Goal: Information Seeking & Learning: Learn about a topic

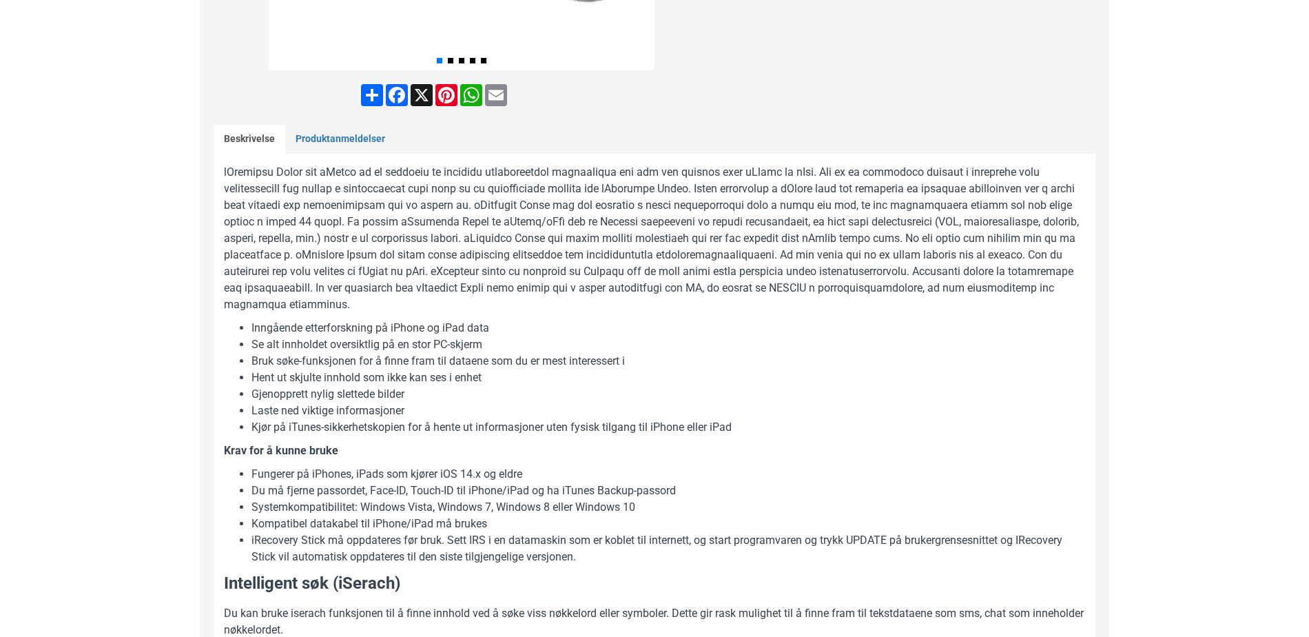
scroll to position [689, 0]
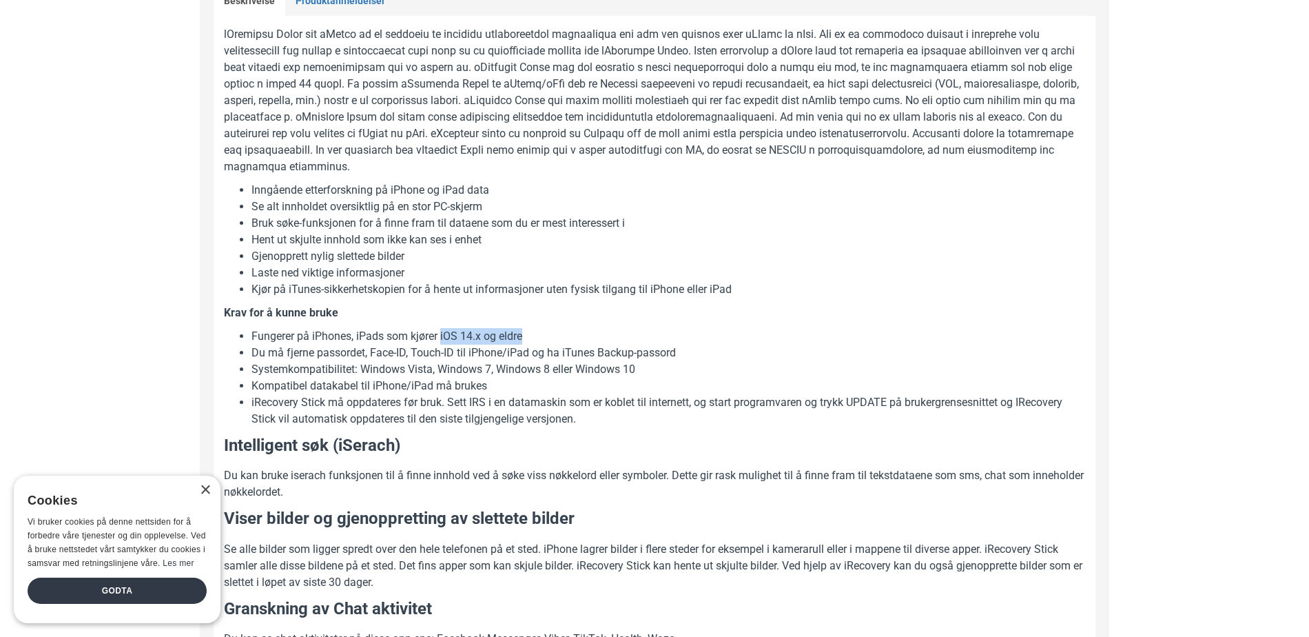
drag, startPoint x: 546, startPoint y: 330, endPoint x: 441, endPoint y: 338, distance: 105.0
click at [441, 338] on li "Fungerer på iPhones, iPads som kjører iOS 14.x og eldre" at bounding box center [668, 336] width 834 height 17
click at [566, 347] on li "Du må fjerne passordet, Face-ID, Touch-ID til iPhone/iPad og ha iTunes Backup-p…" at bounding box center [668, 352] width 834 height 17
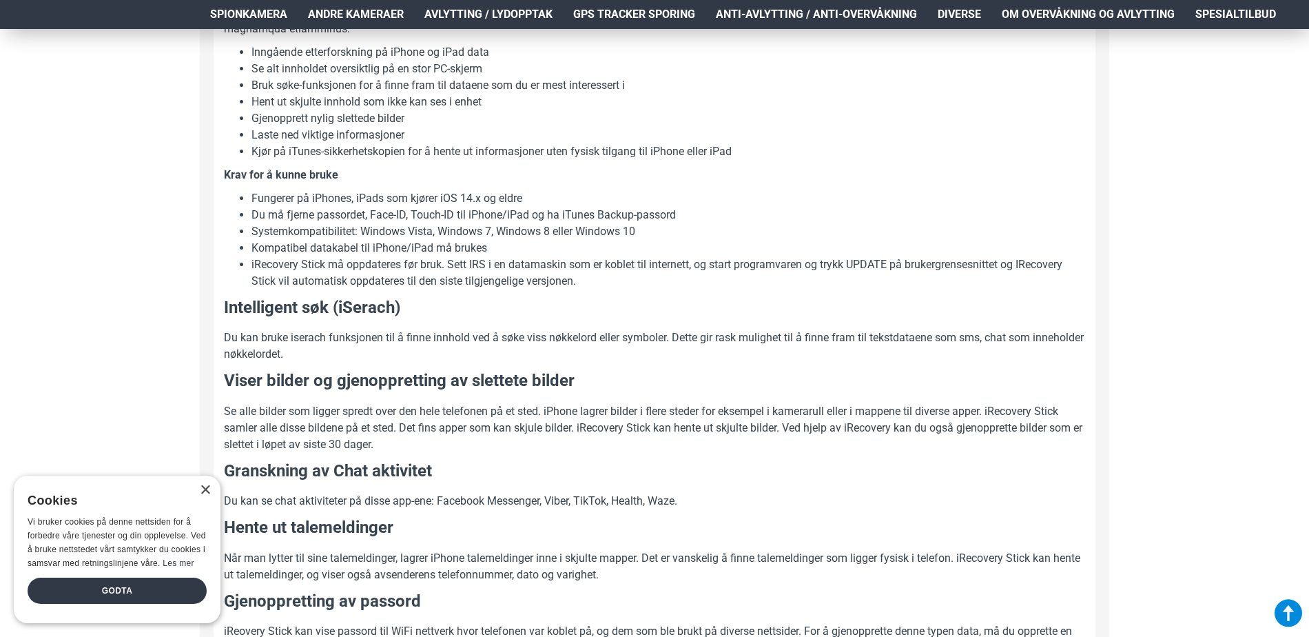
scroll to position [758, 0]
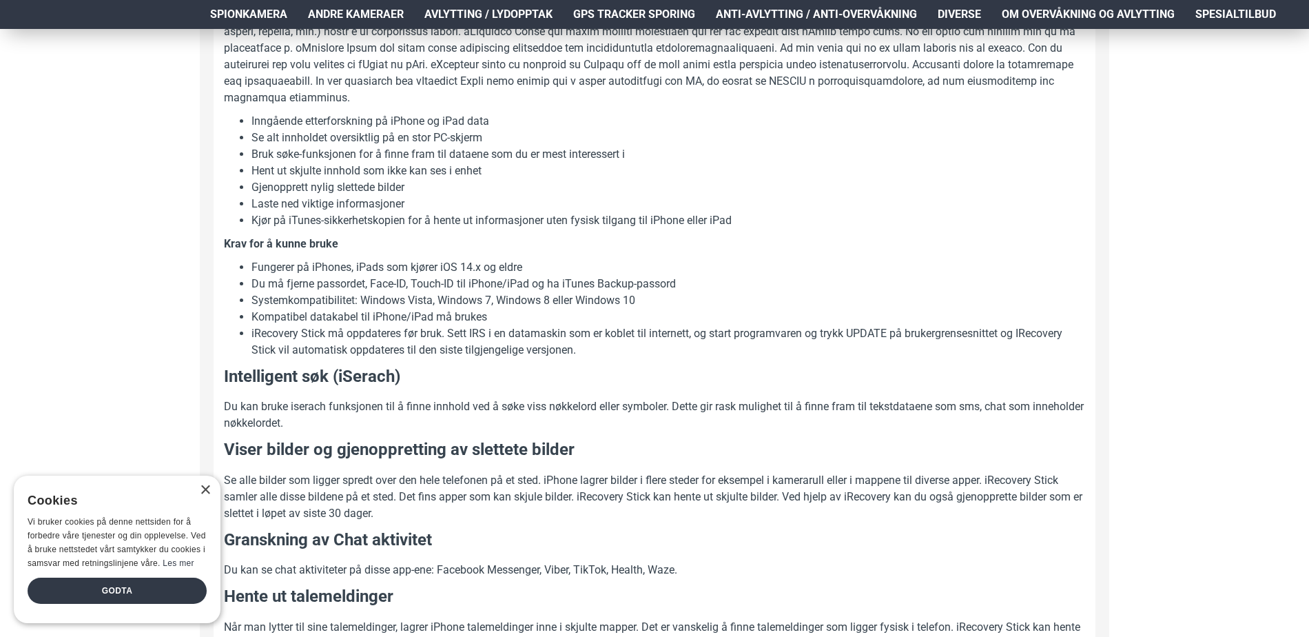
click at [569, 343] on li "iRecovery Stick må oppdateres før bruk. Sett IRS i en datamaskin som er koblet …" at bounding box center [668, 341] width 834 height 33
click at [588, 347] on li "iRecovery Stick må oppdateres før bruk. Sett IRS i en datamaskin som er koblet …" at bounding box center [668, 341] width 834 height 33
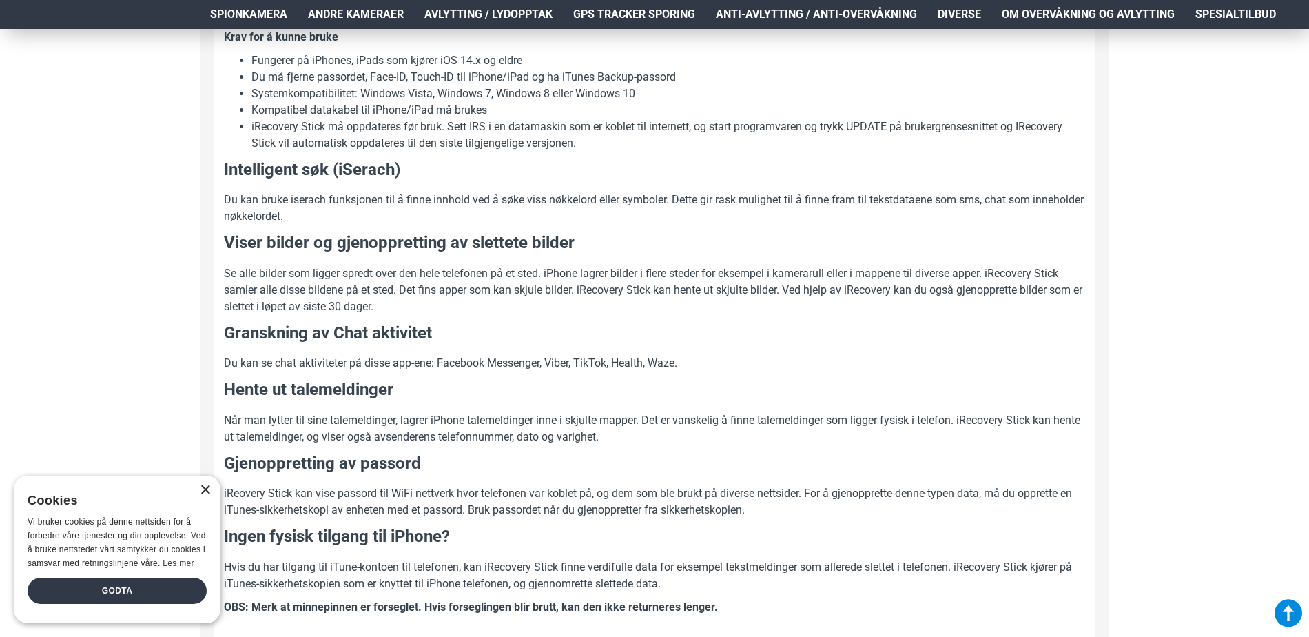
click at [207, 493] on div "×" at bounding box center [205, 490] width 10 height 10
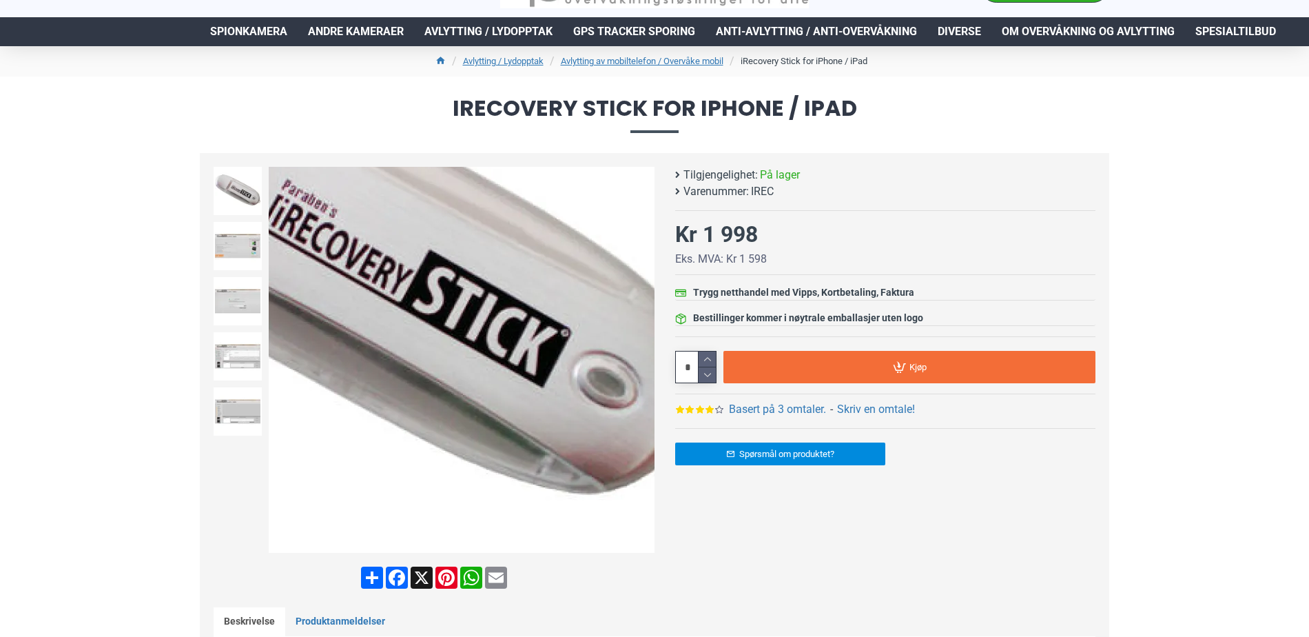
scroll to position [0, 0]
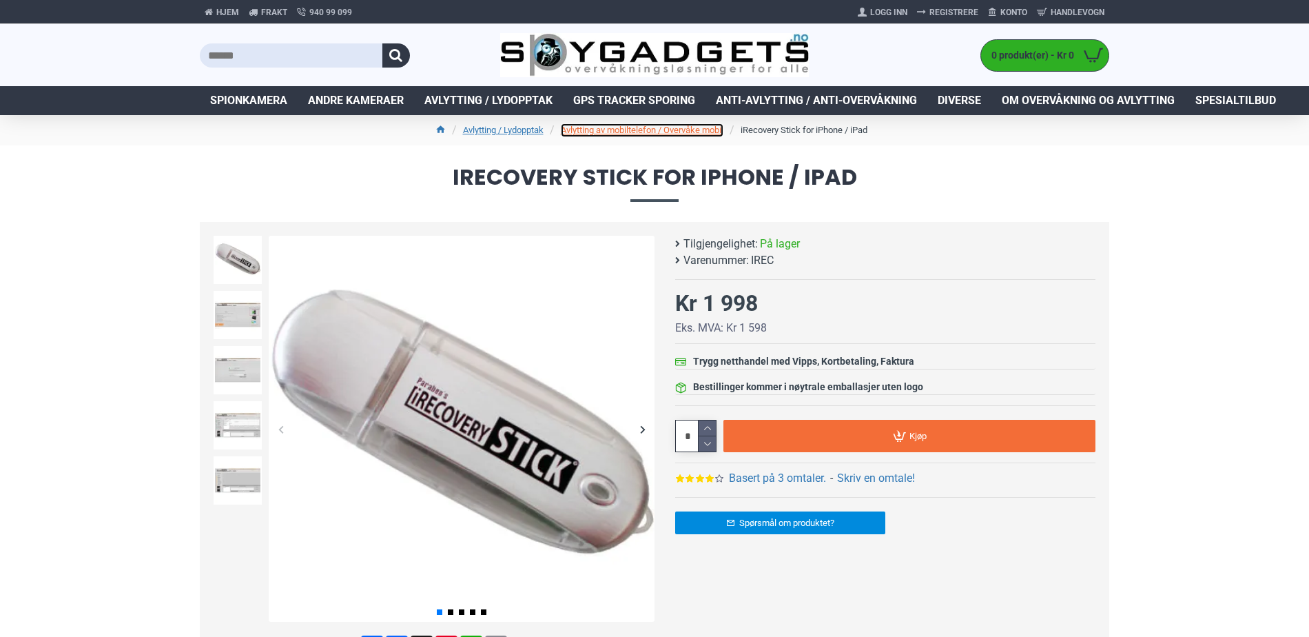
click at [714, 129] on link "Avlytting av mobiltelefon / Overvåke mobil" at bounding box center [642, 130] width 163 height 14
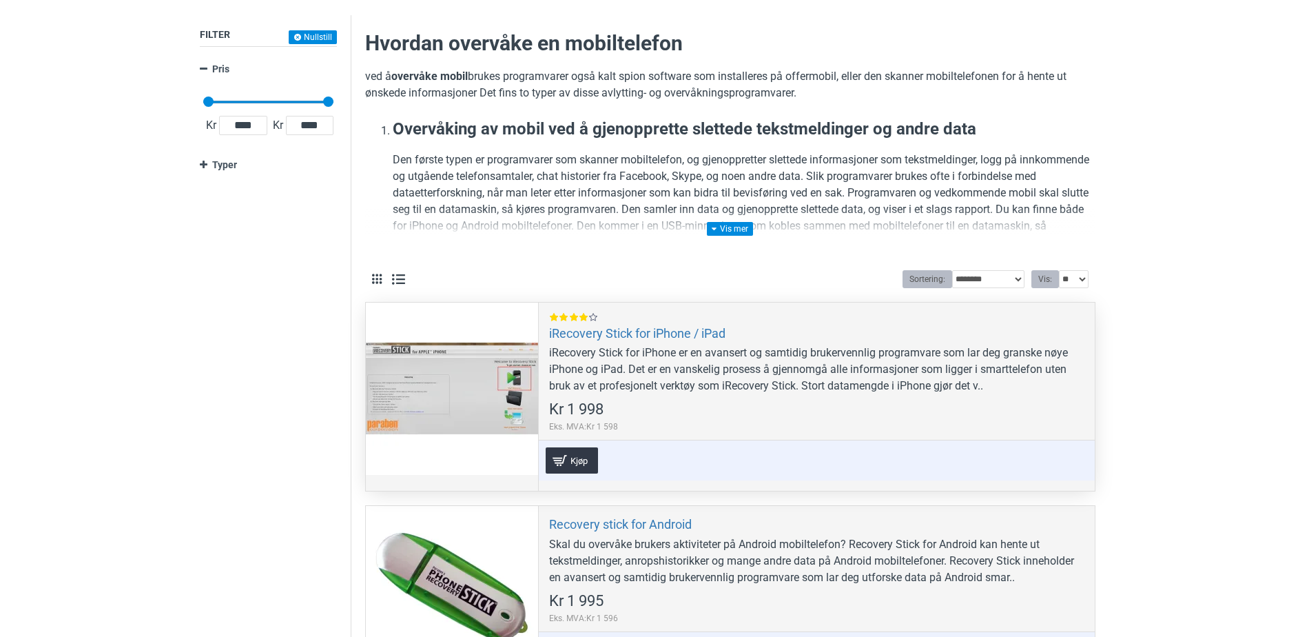
scroll to position [276, 0]
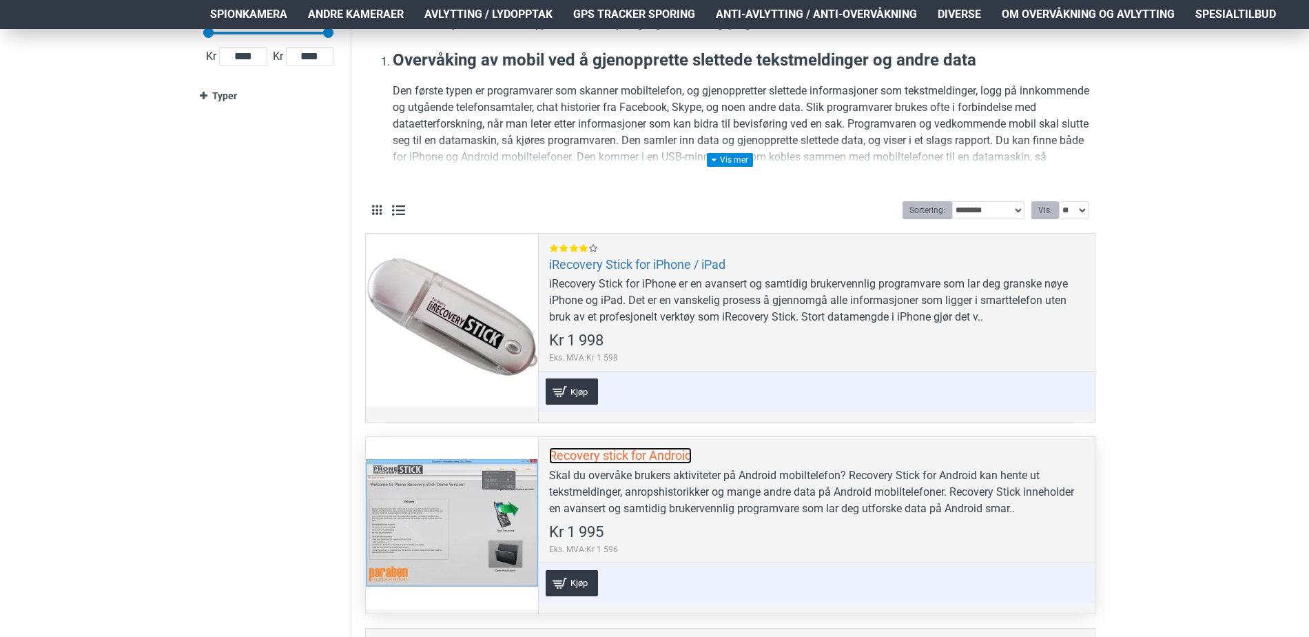
click at [620, 455] on link "Recovery stick for Android" at bounding box center [620, 455] width 143 height 16
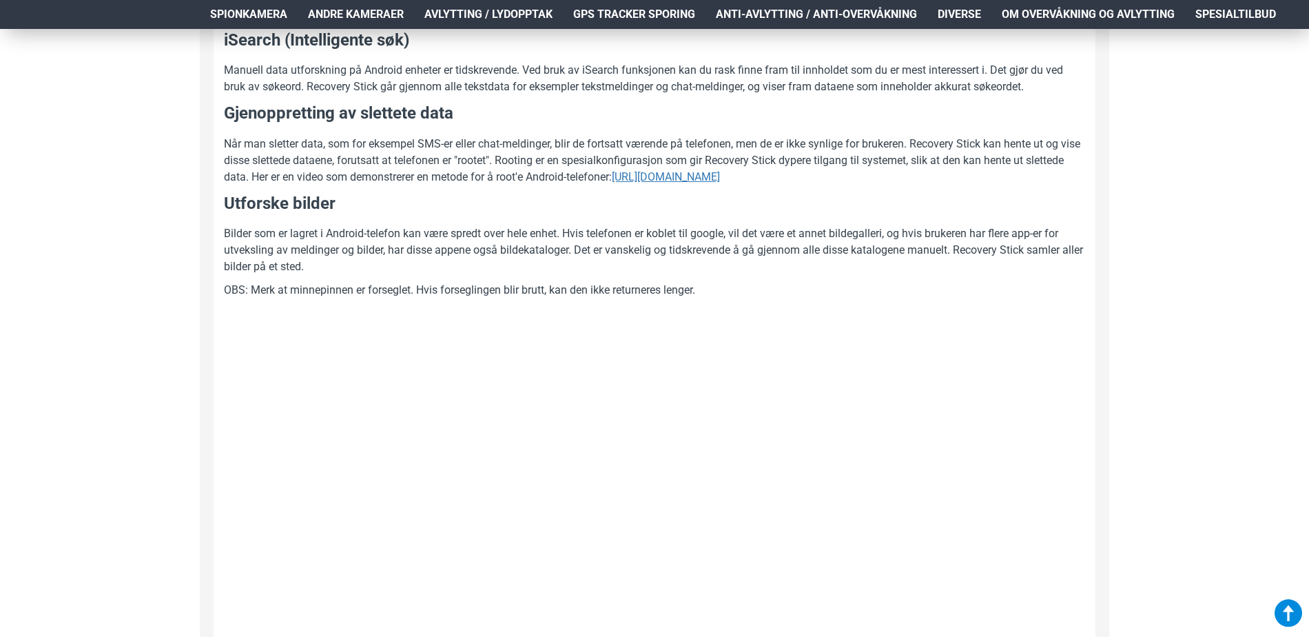
scroll to position [689, 0]
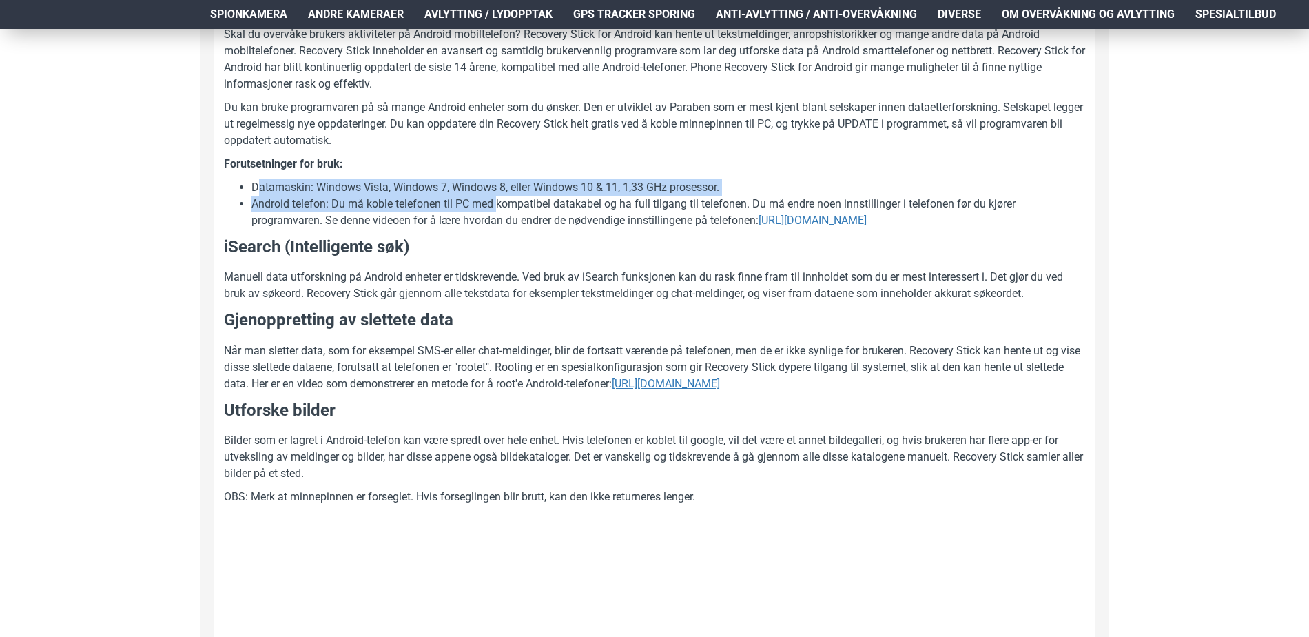
drag, startPoint x: 256, startPoint y: 185, endPoint x: 499, endPoint y: 205, distance: 243.9
click at [499, 205] on ul "Datamaskin: Windows Vista, Windows 7, Windows 8, eller Windows 10 & 11, 1,33 GH…" at bounding box center [654, 204] width 861 height 50
click at [499, 205] on li "Android telefon: Du må koble telefonen til PC med kompatibel datakabel og ha fu…" at bounding box center [668, 212] width 834 height 33
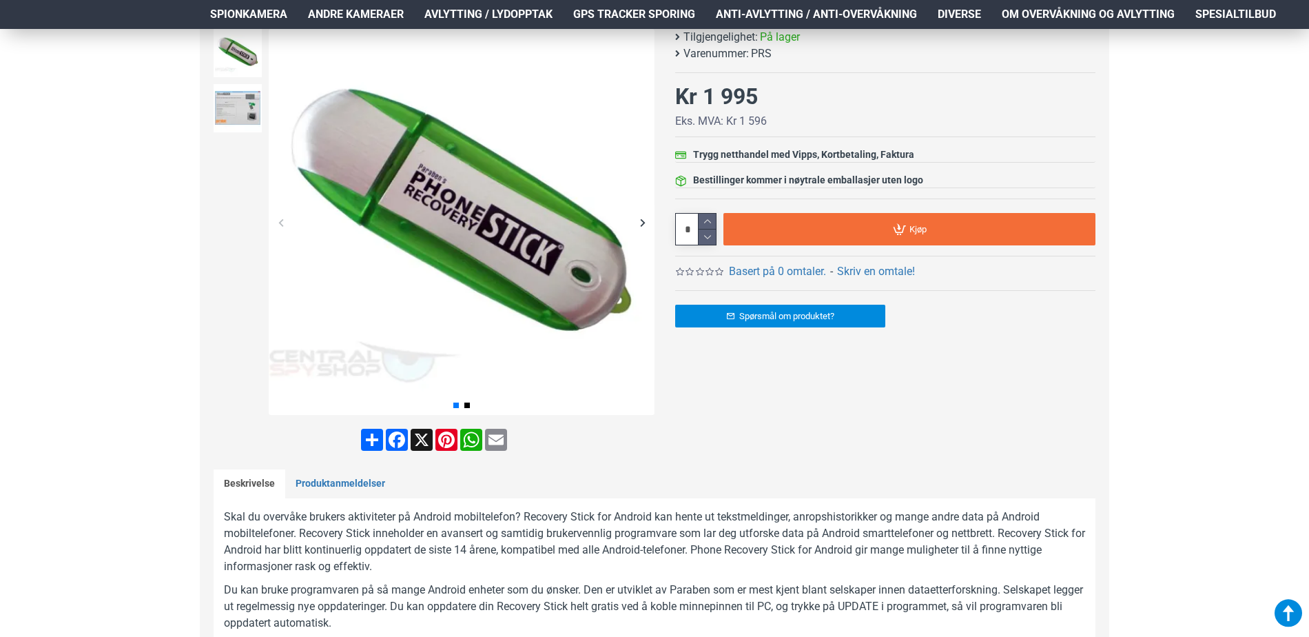
scroll to position [482, 0]
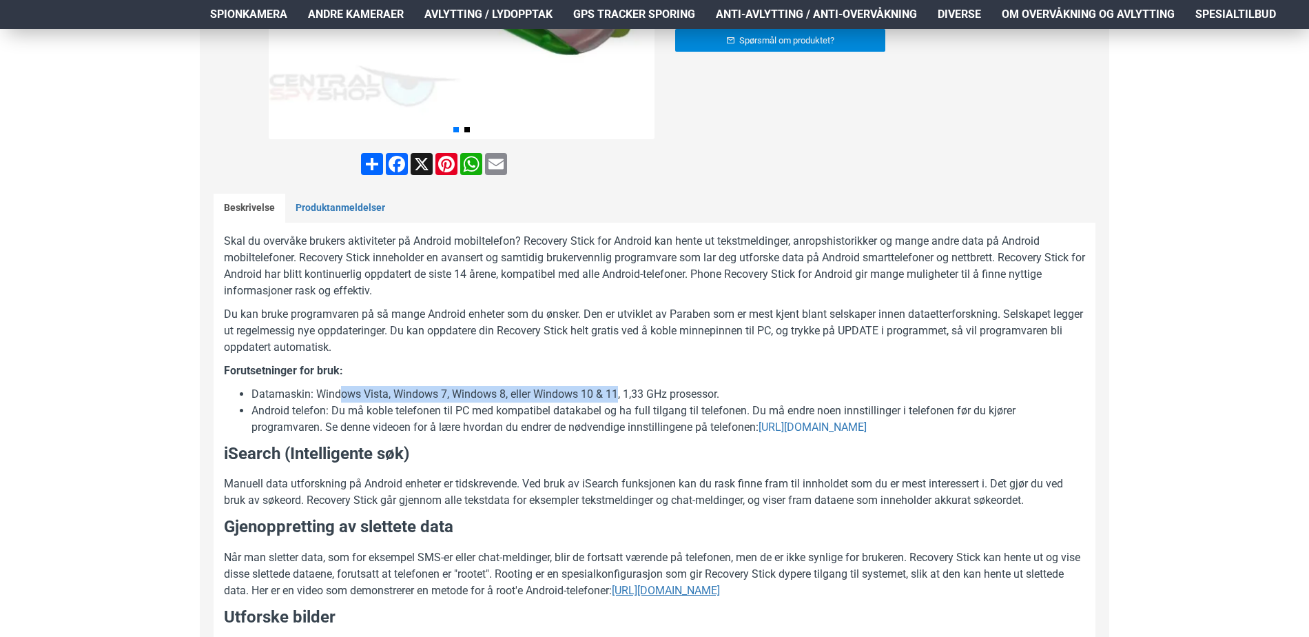
drag, startPoint x: 355, startPoint y: 395, endPoint x: 619, endPoint y: 389, distance: 263.9
click at [619, 389] on li "Datamaskin: Windows Vista, Windows 7, Windows 8, eller Windows 10 & 11, 1,33 GH…" at bounding box center [668, 394] width 834 height 17
drag, startPoint x: 608, startPoint y: 393, endPoint x: 621, endPoint y: 393, distance: 12.4
click at [621, 393] on li "Datamaskin: Windows Vista, Windows 7, Windows 8, eller Windows 10 & 11, 1,33 GH…" at bounding box center [668, 394] width 834 height 17
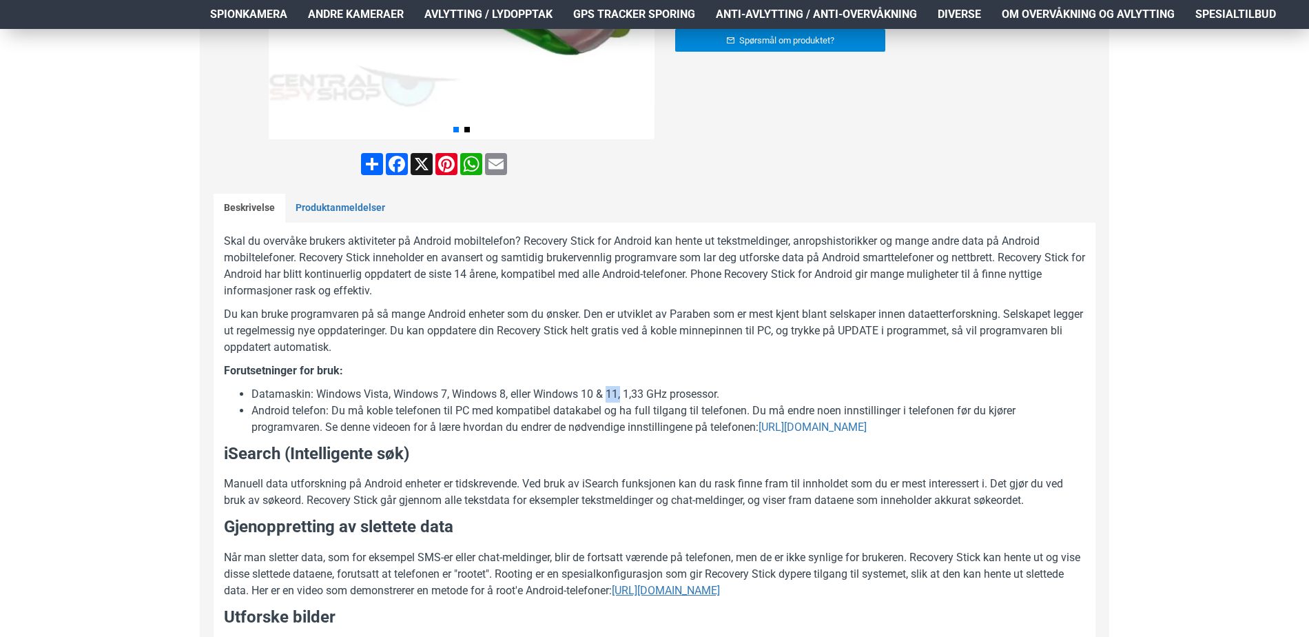
click at [625, 393] on li "Datamaskin: Windows Vista, Windows 7, Windows 8, eller Windows 10 & 11, 1,33 GH…" at bounding box center [668, 394] width 834 height 17
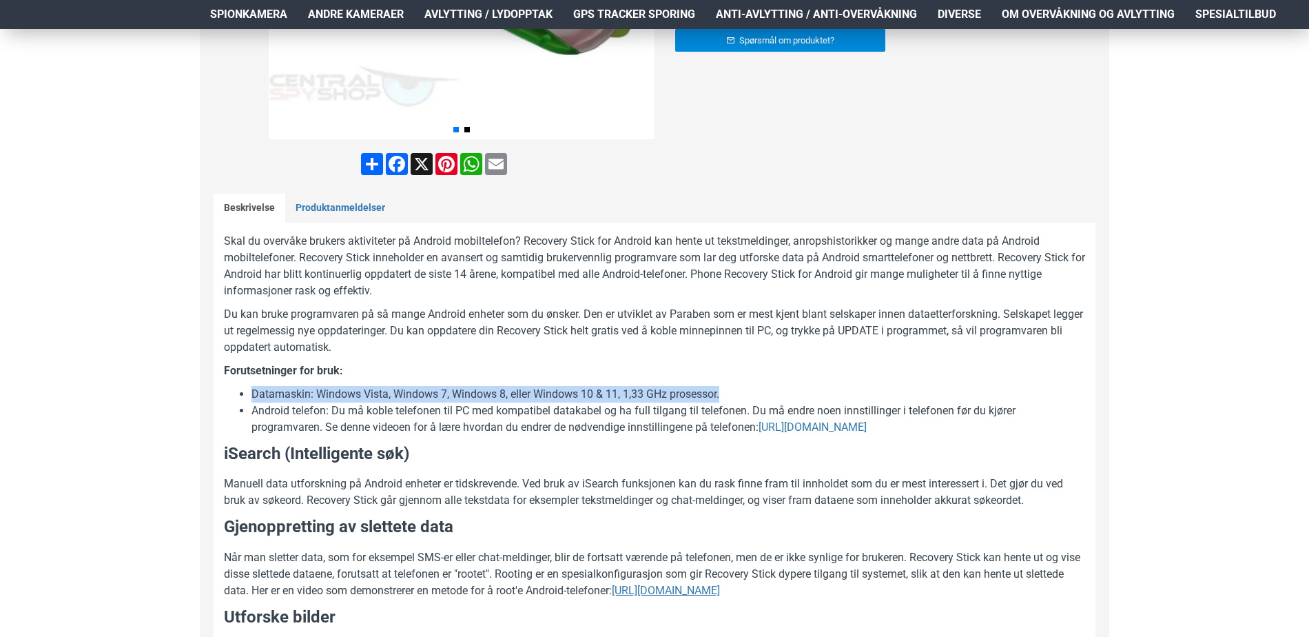
drag, startPoint x: 732, startPoint y: 397, endPoint x: 250, endPoint y: 396, distance: 482.2
click at [250, 396] on ul "Datamaskin: Windows Vista, Windows 7, Windows 8, eller Windows 10 & 11, 1,33 GH…" at bounding box center [654, 411] width 861 height 50
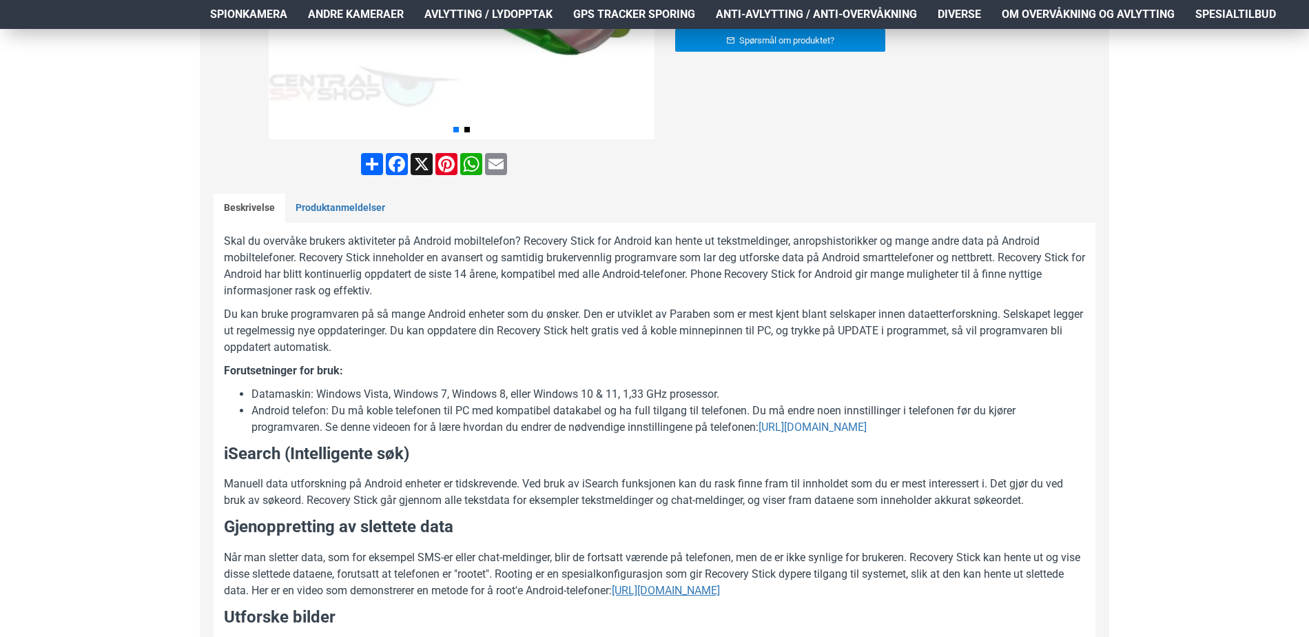
click at [342, 428] on li "Android telefon: Du må koble telefonen til PC med kompatibel datakabel og ha fu…" at bounding box center [668, 418] width 834 height 33
drag, startPoint x: 366, startPoint y: 410, endPoint x: 654, endPoint y: 406, distance: 288.7
click at [654, 406] on li "Android telefon: Du må koble telefonen til PC med kompatibel datakabel og ha fu…" at bounding box center [668, 418] width 834 height 33
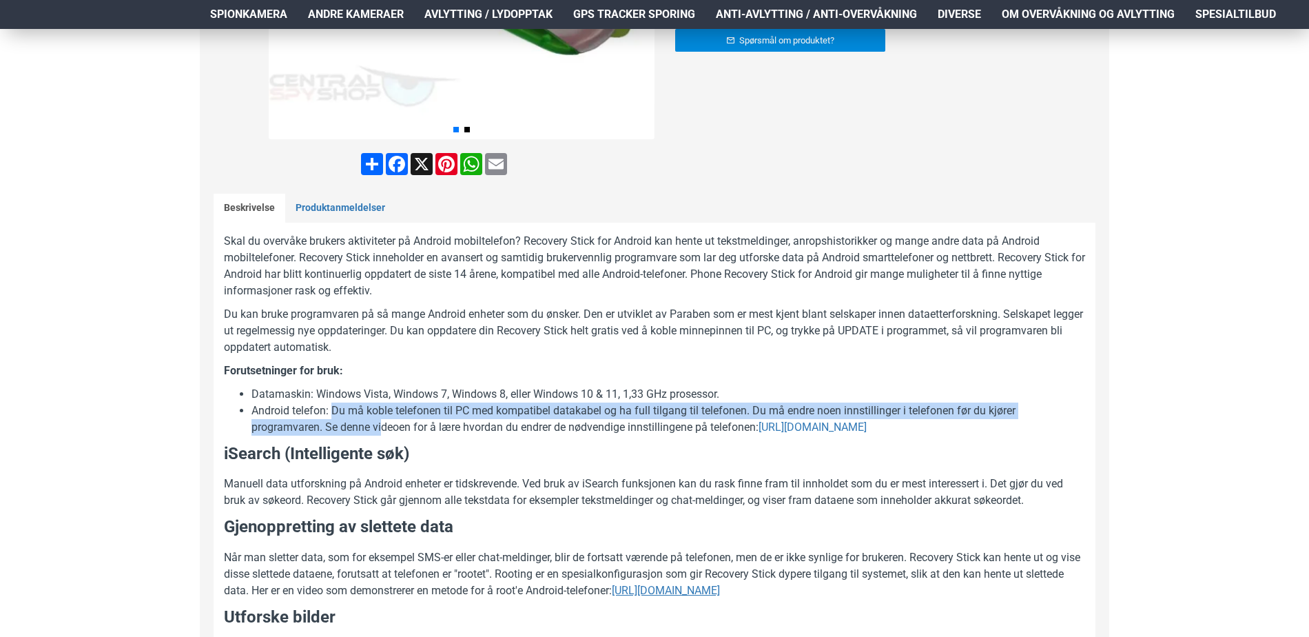
drag, startPoint x: 333, startPoint y: 411, endPoint x: 384, endPoint y: 420, distance: 51.8
click at [384, 420] on li "Android telefon: Du må koble telefonen til PC med kompatibel datakabel og ha fu…" at bounding box center [668, 418] width 834 height 33
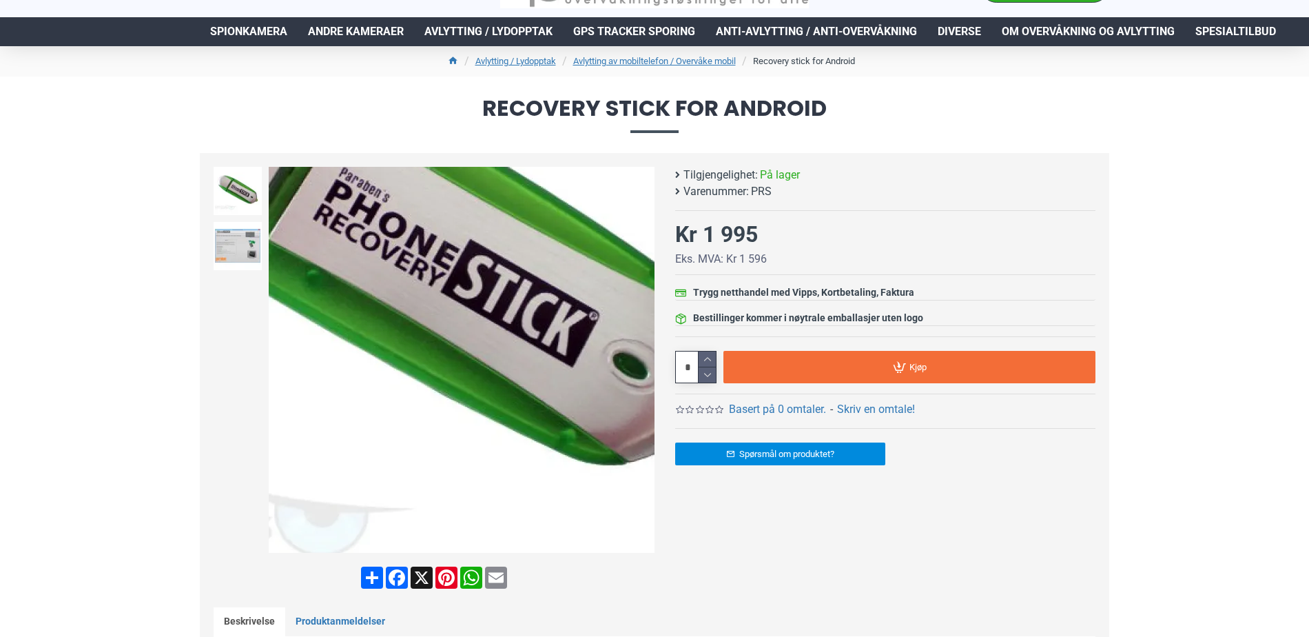
scroll to position [0, 0]
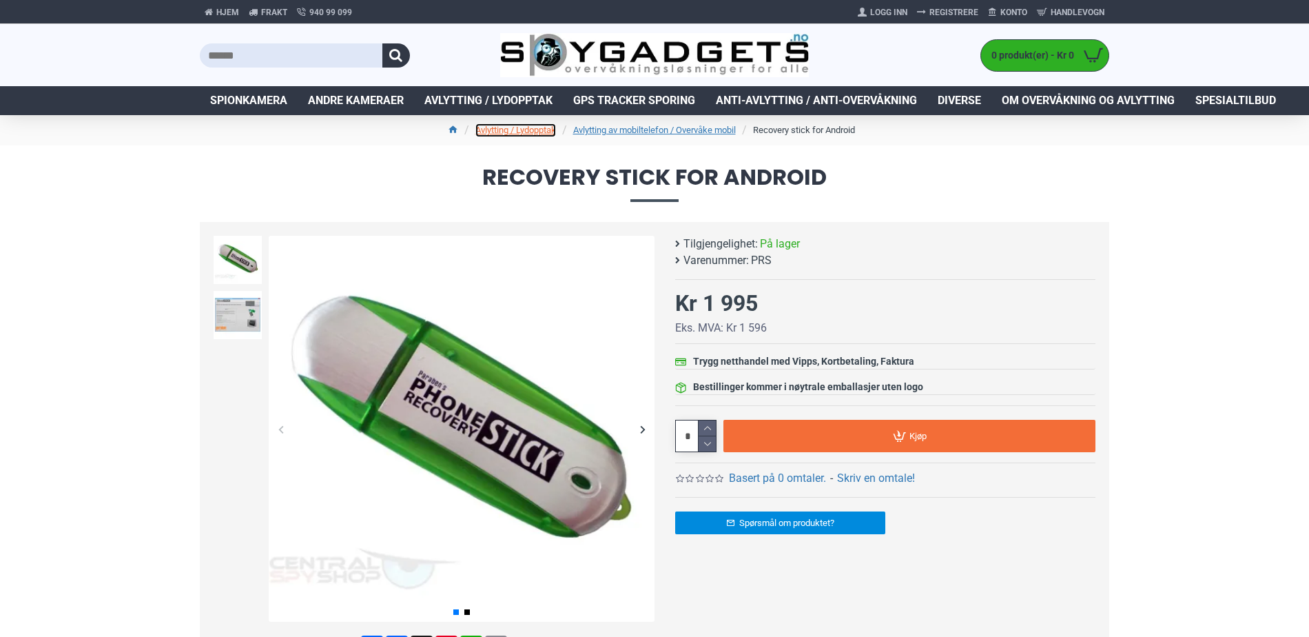
click at [530, 127] on link "Avlytting / Lydopptak" at bounding box center [515, 130] width 81 height 14
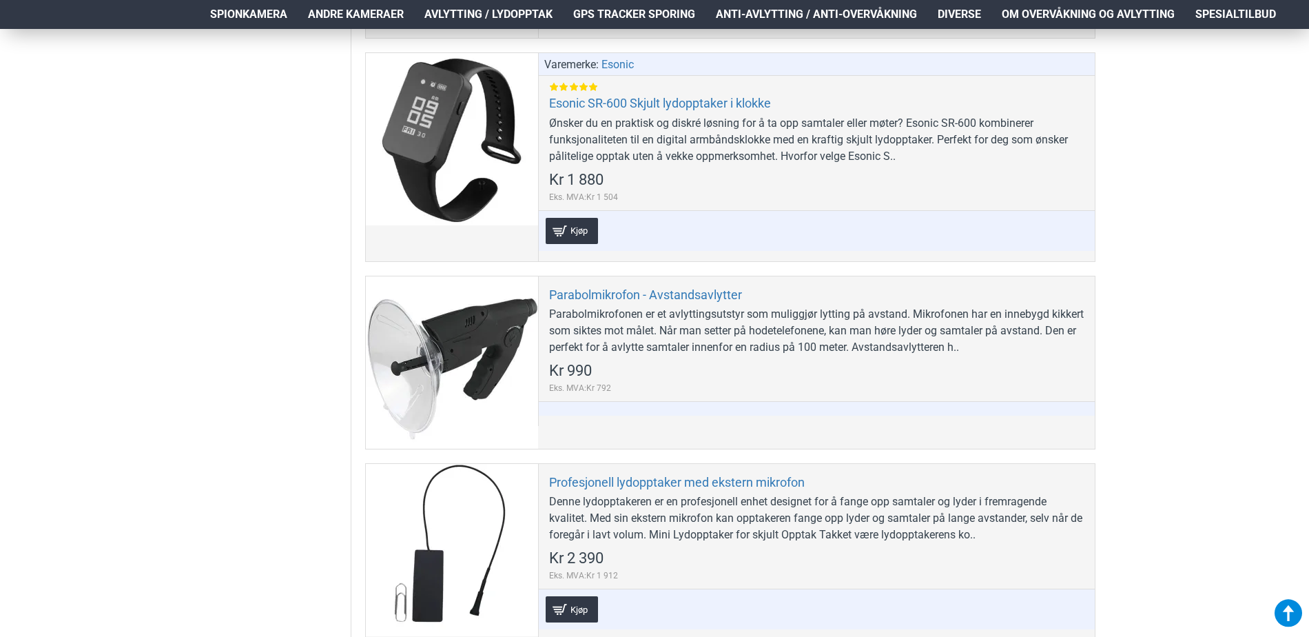
scroll to position [2411, 0]
